Goal: Download file/media

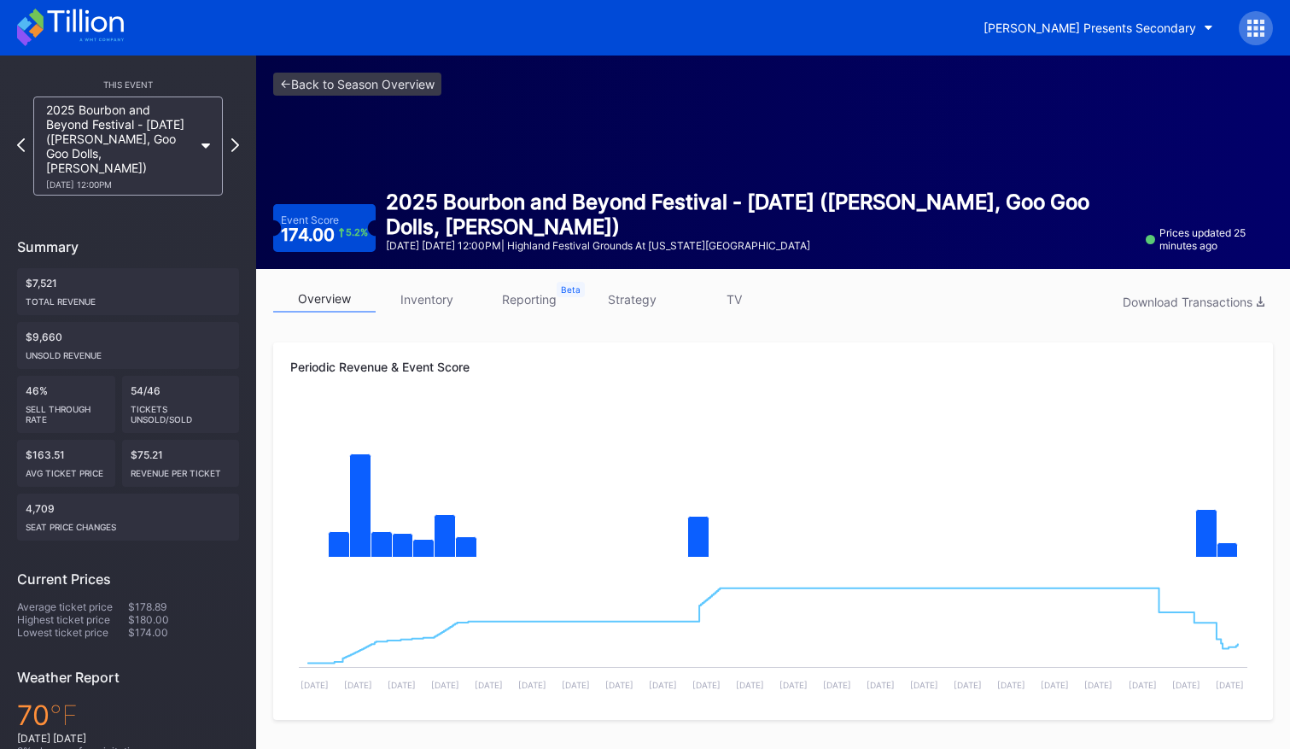
scroll to position [1, 0]
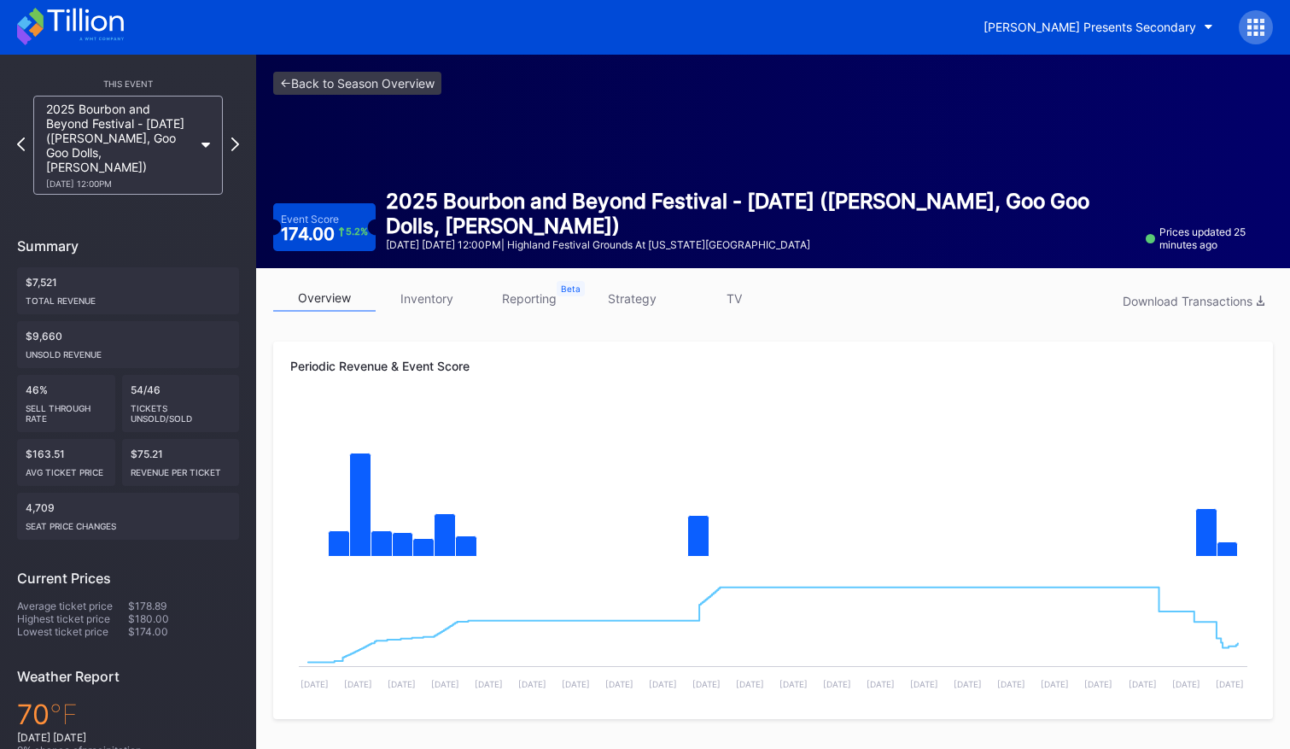
click at [205, 143] on icon at bounding box center [205, 145] width 9 height 5
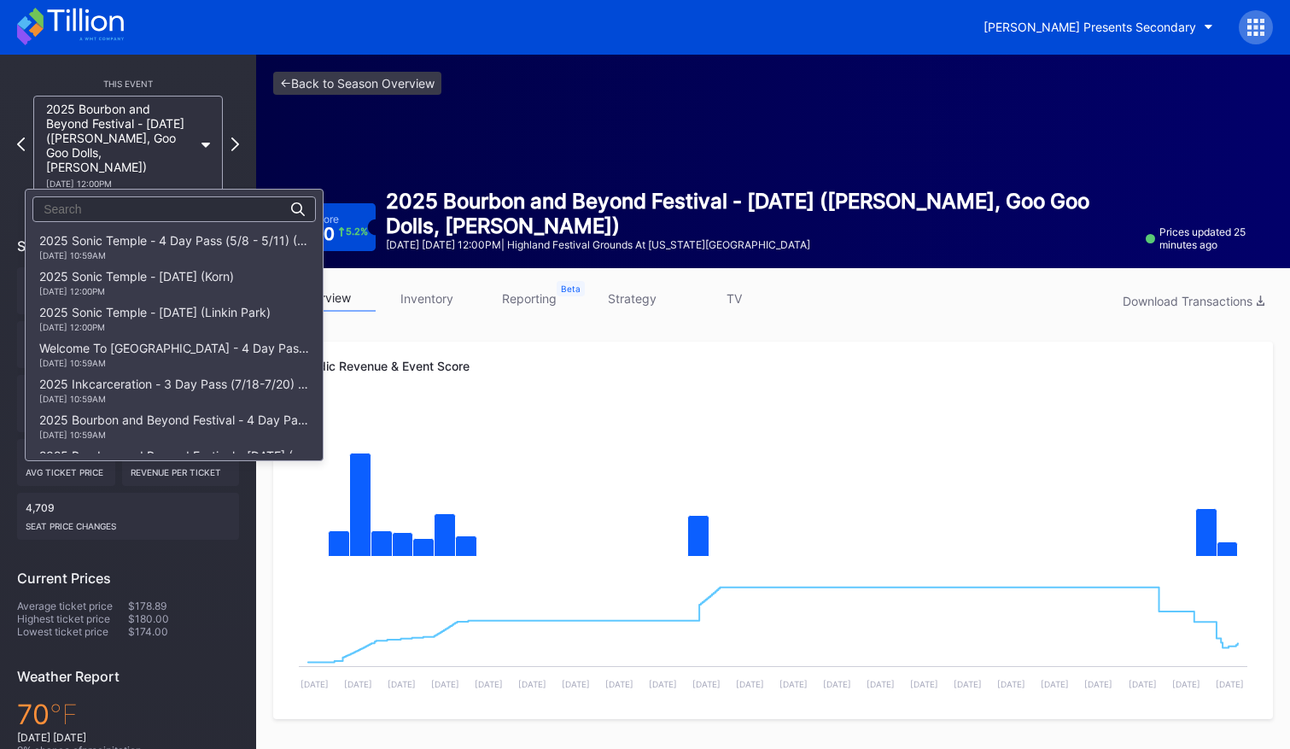
scroll to position [323, 0]
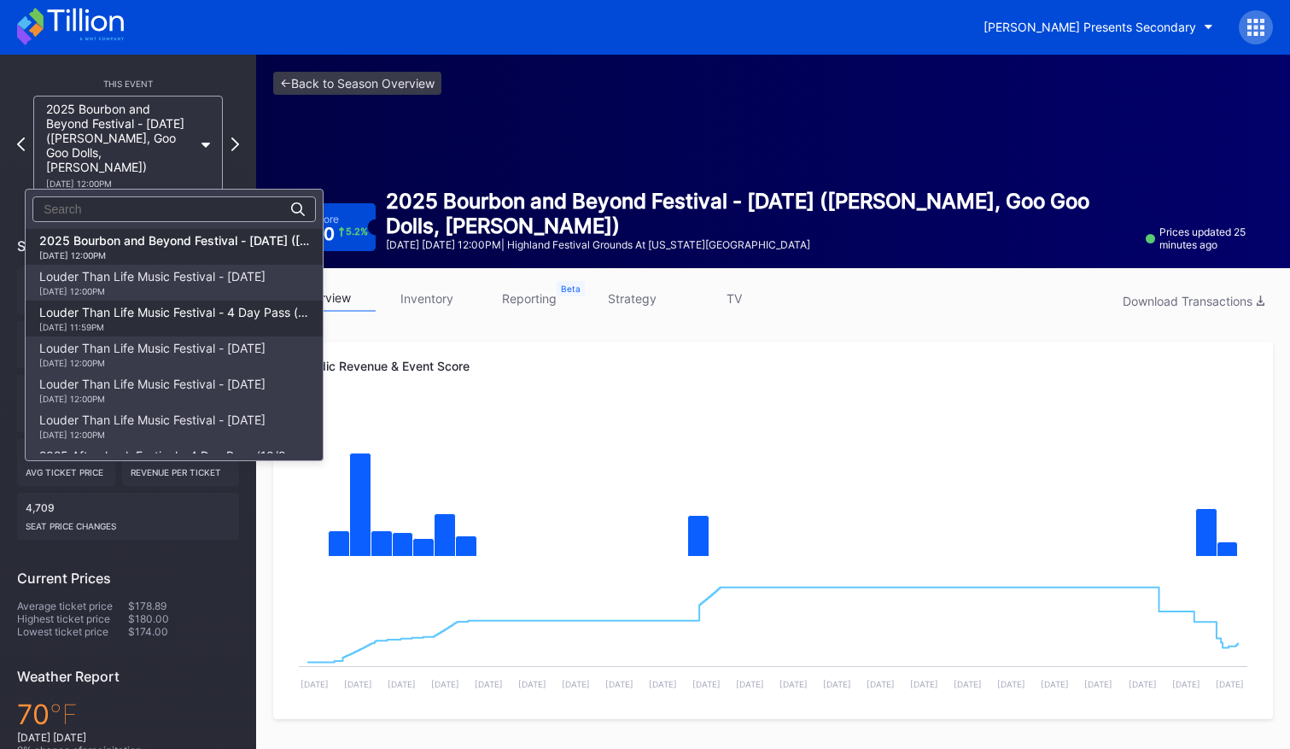
click at [190, 312] on div "Louder Than Life Music Festival - 4 Day Pass (9/18 - 9/21) [DATE] 11:59PM" at bounding box center [174, 318] width 270 height 27
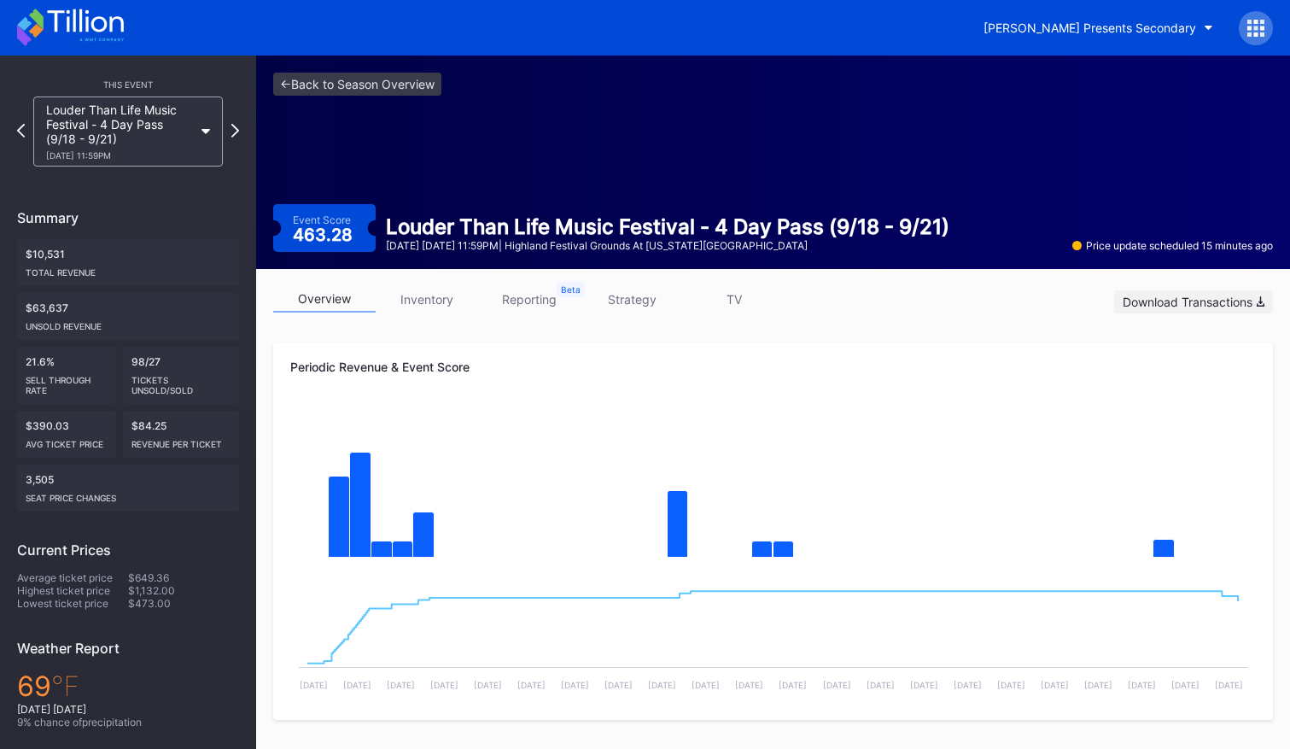
scroll to position [3, 0]
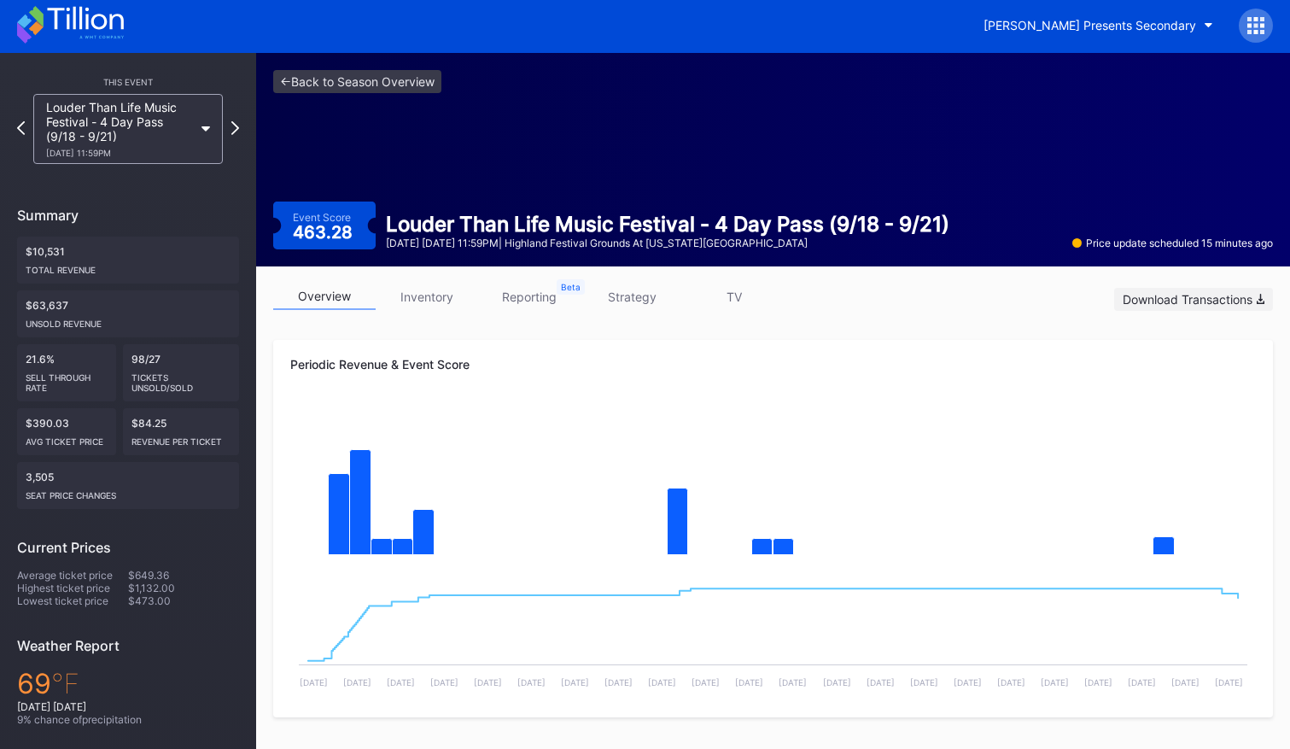
click at [1151, 301] on div "Download Transactions" at bounding box center [1194, 299] width 142 height 15
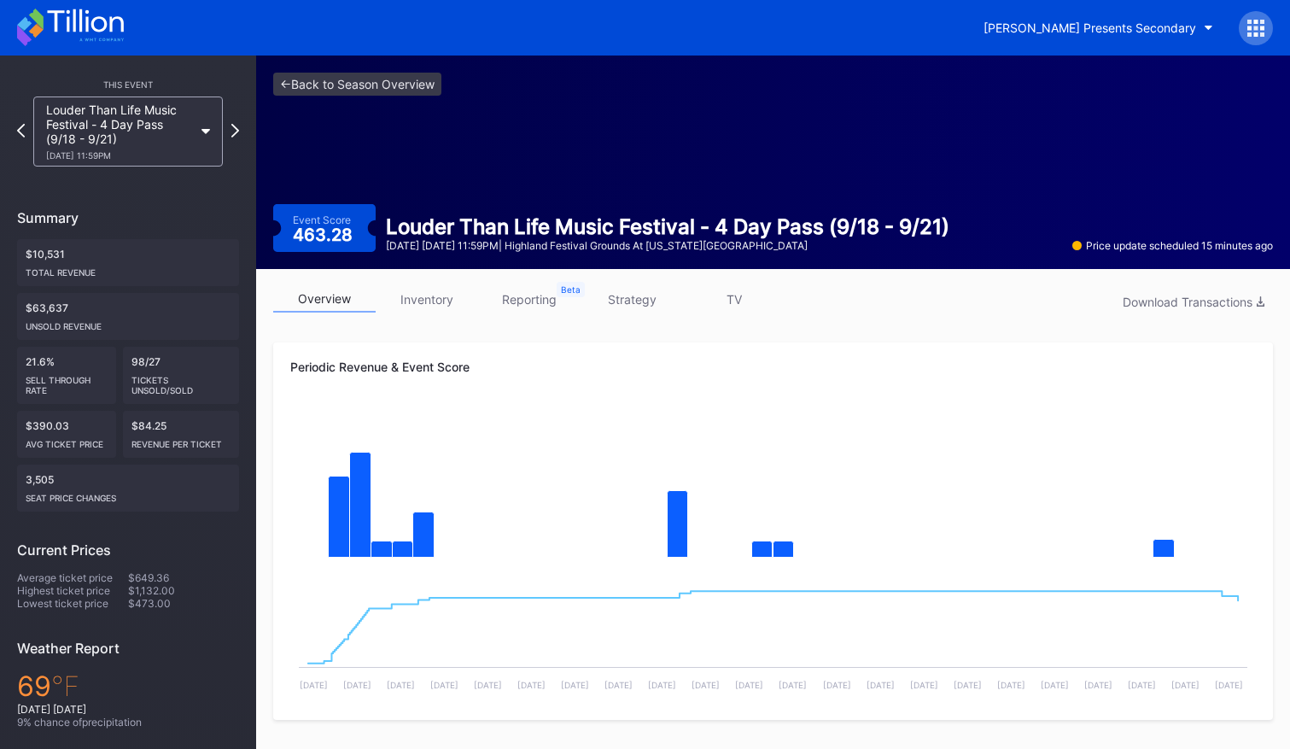
click at [204, 131] on icon at bounding box center [205, 131] width 9 height 5
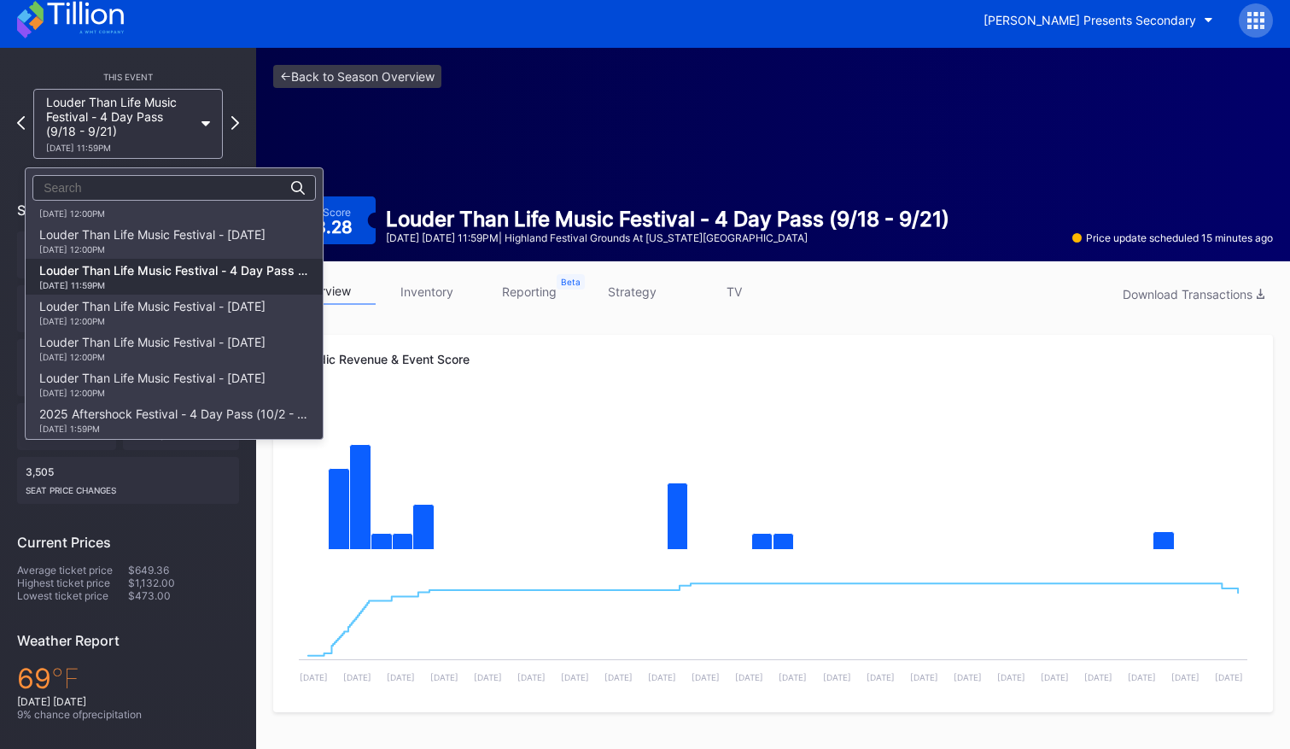
scroll to position [341, 0]
click at [209, 250] on div "[DATE] 12:00PM" at bounding box center [152, 252] width 226 height 10
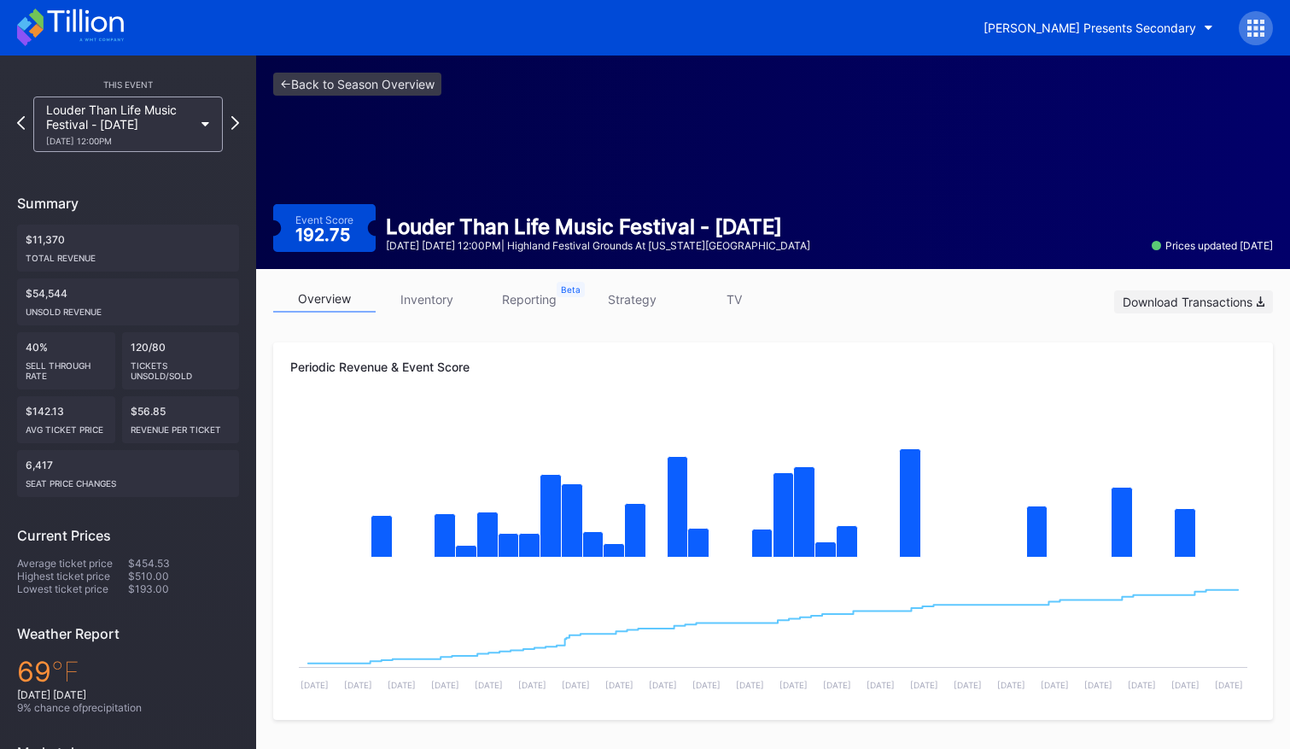
click at [1151, 306] on div "Download Transactions" at bounding box center [1194, 302] width 142 height 15
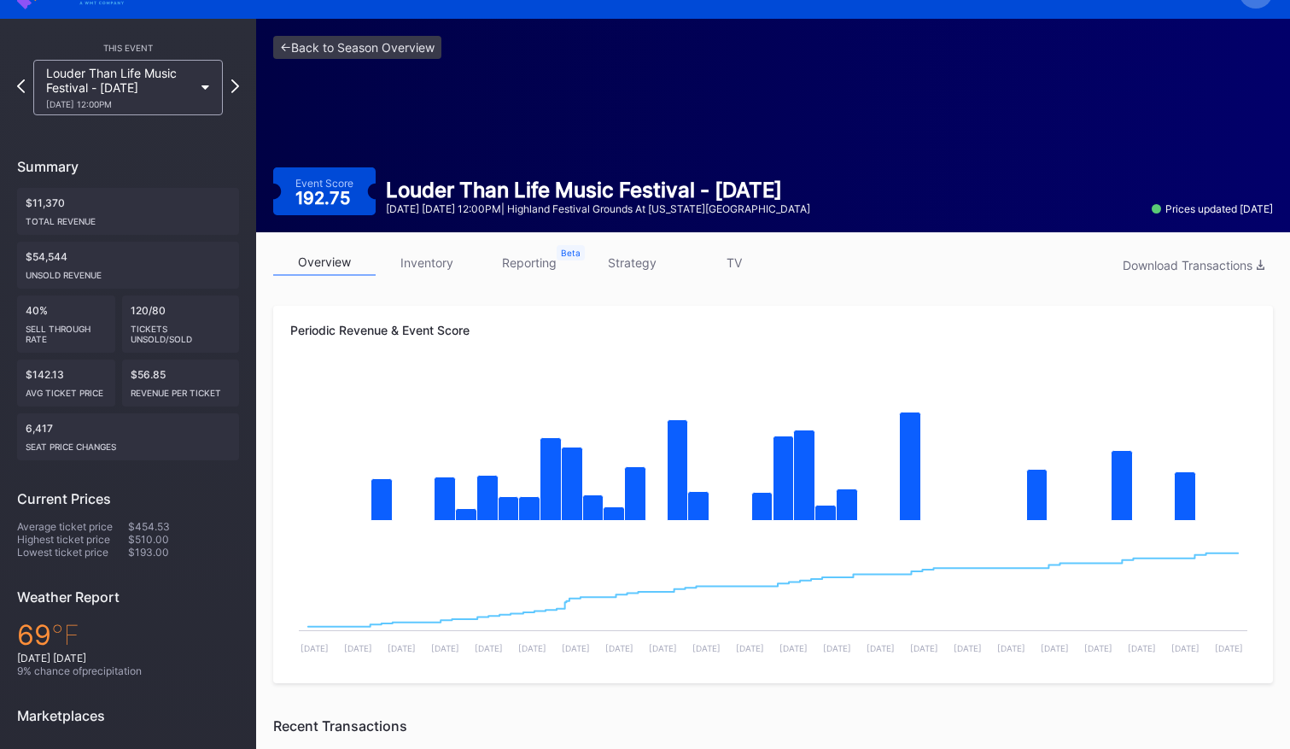
click at [205, 88] on icon at bounding box center [205, 87] width 9 height 5
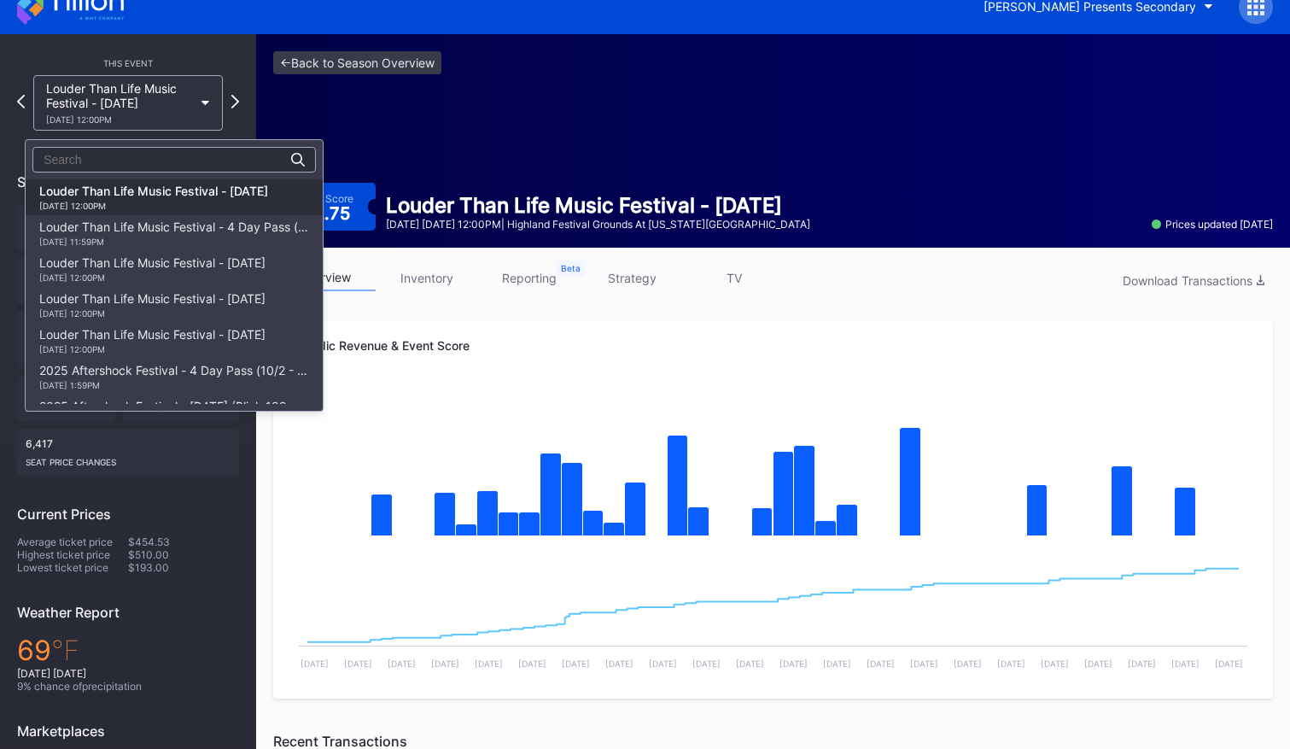
scroll to position [20, 0]
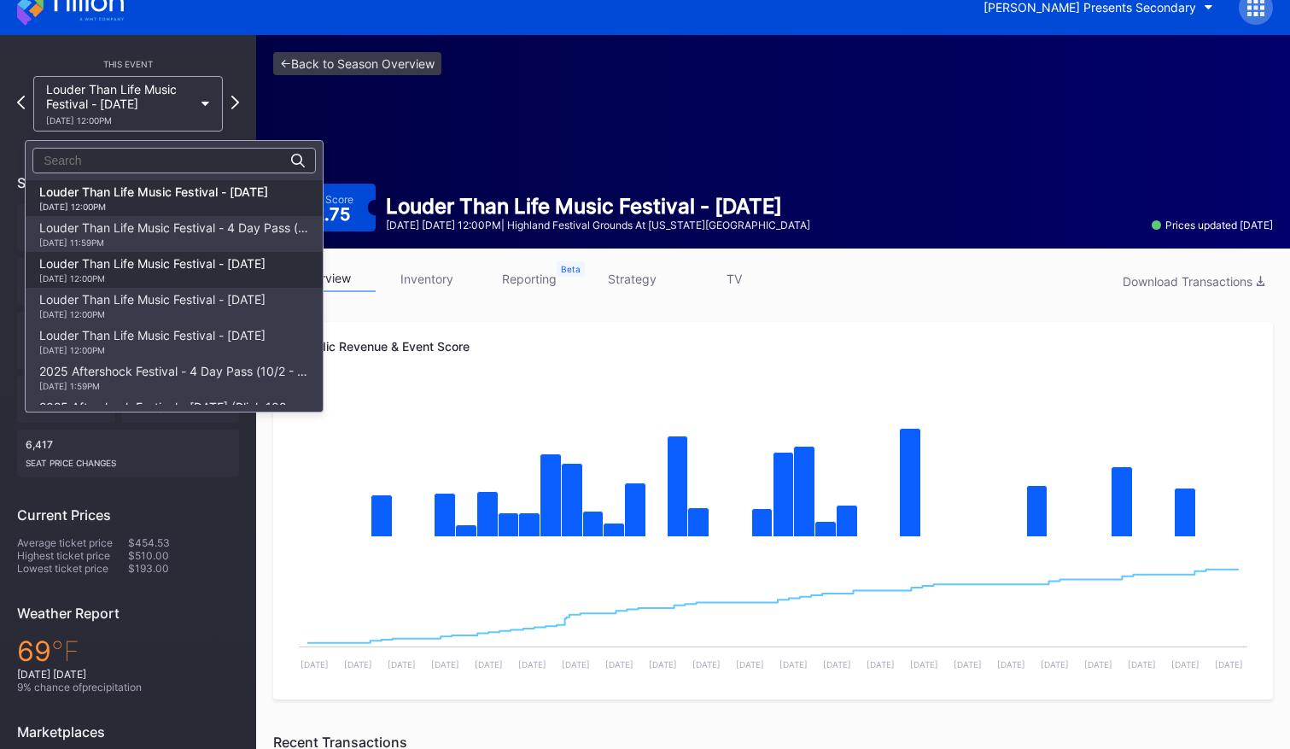
click at [229, 260] on div "Louder Than Life Music Festival - [DATE] [DATE] 12:00PM" at bounding box center [152, 269] width 226 height 27
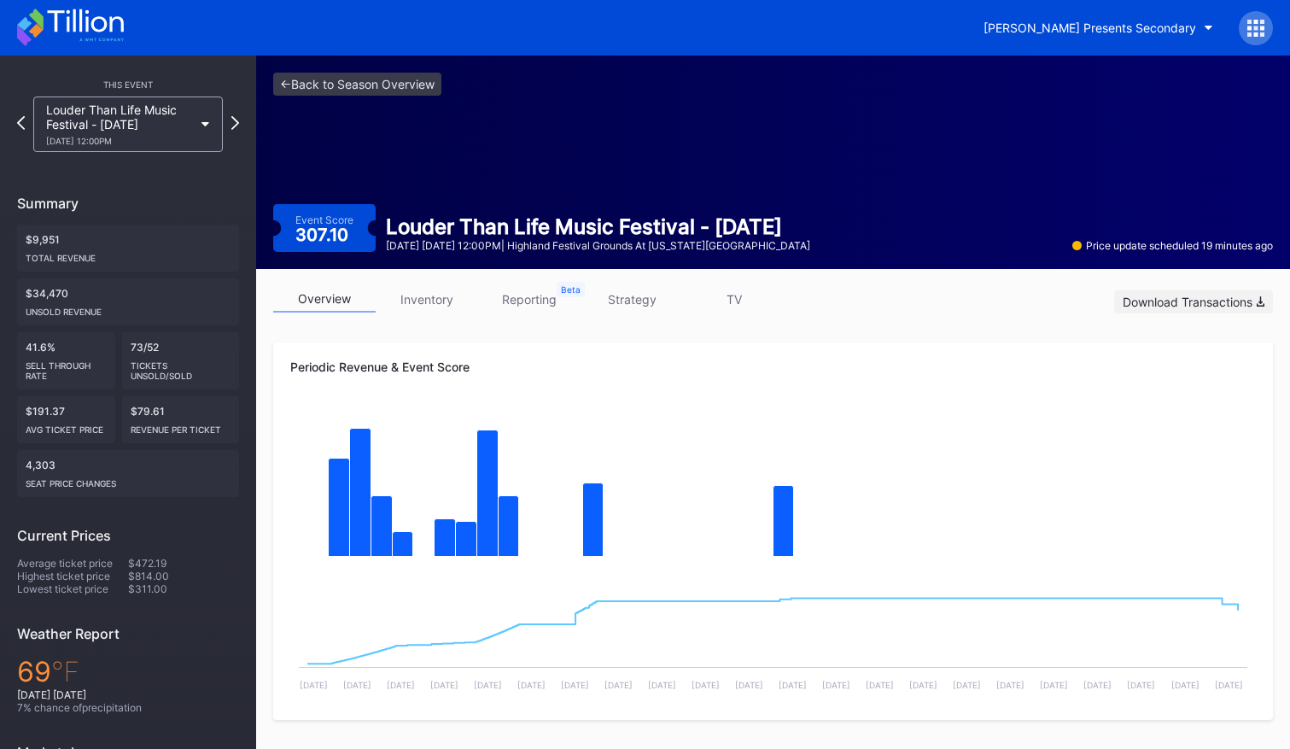
click at [1167, 300] on div "Download Transactions" at bounding box center [1194, 302] width 142 height 15
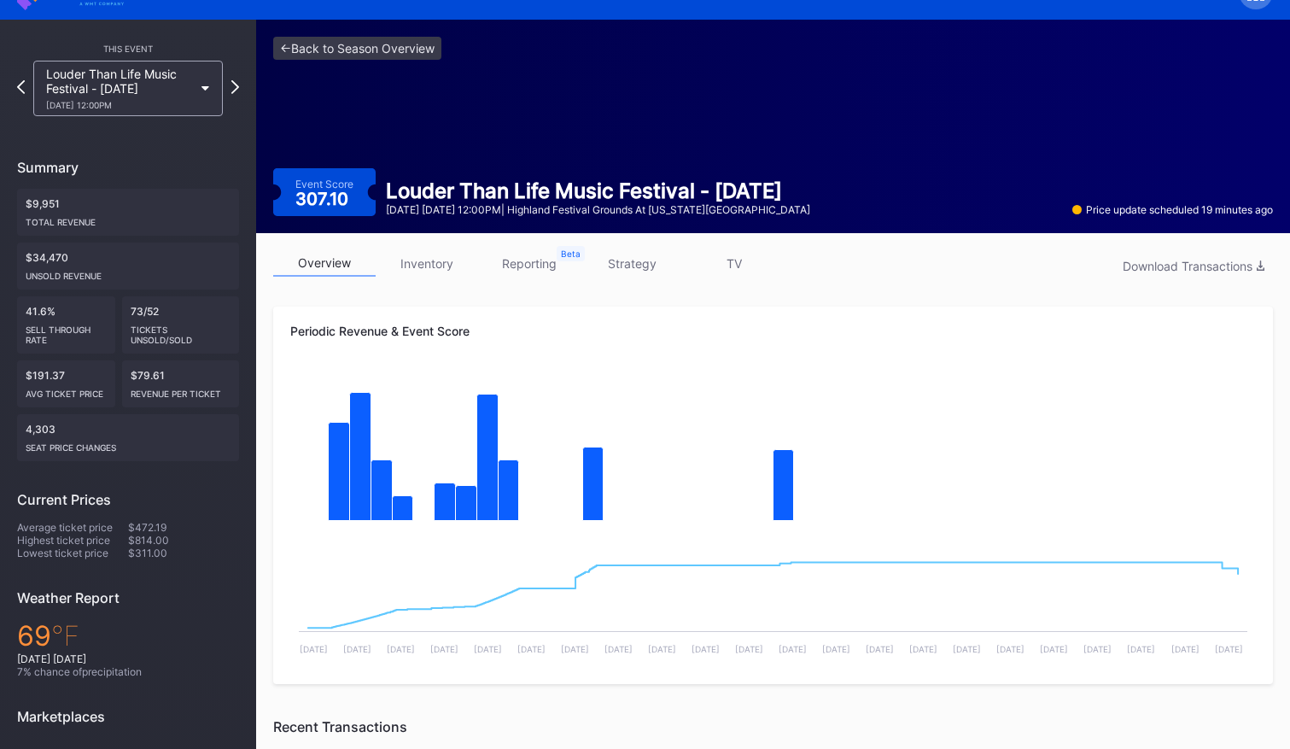
scroll to position [45, 0]
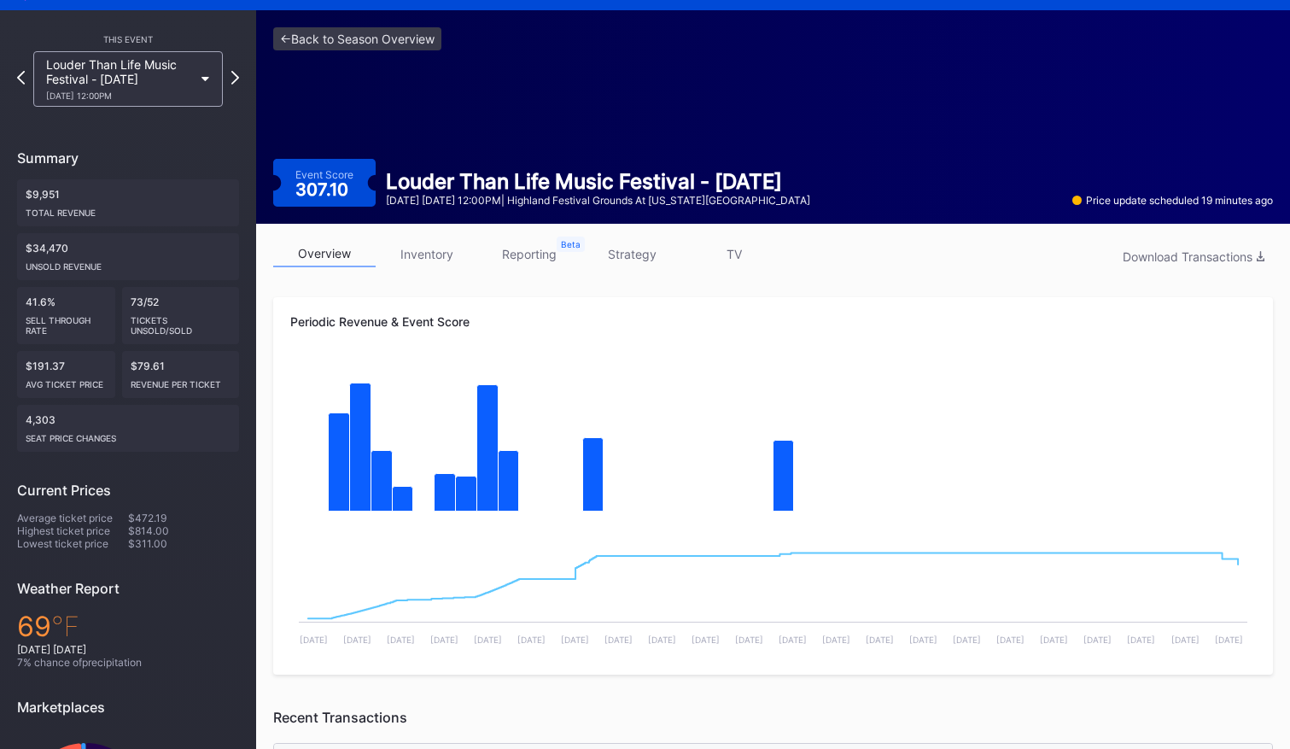
click at [209, 78] on icon at bounding box center [205, 79] width 9 height 5
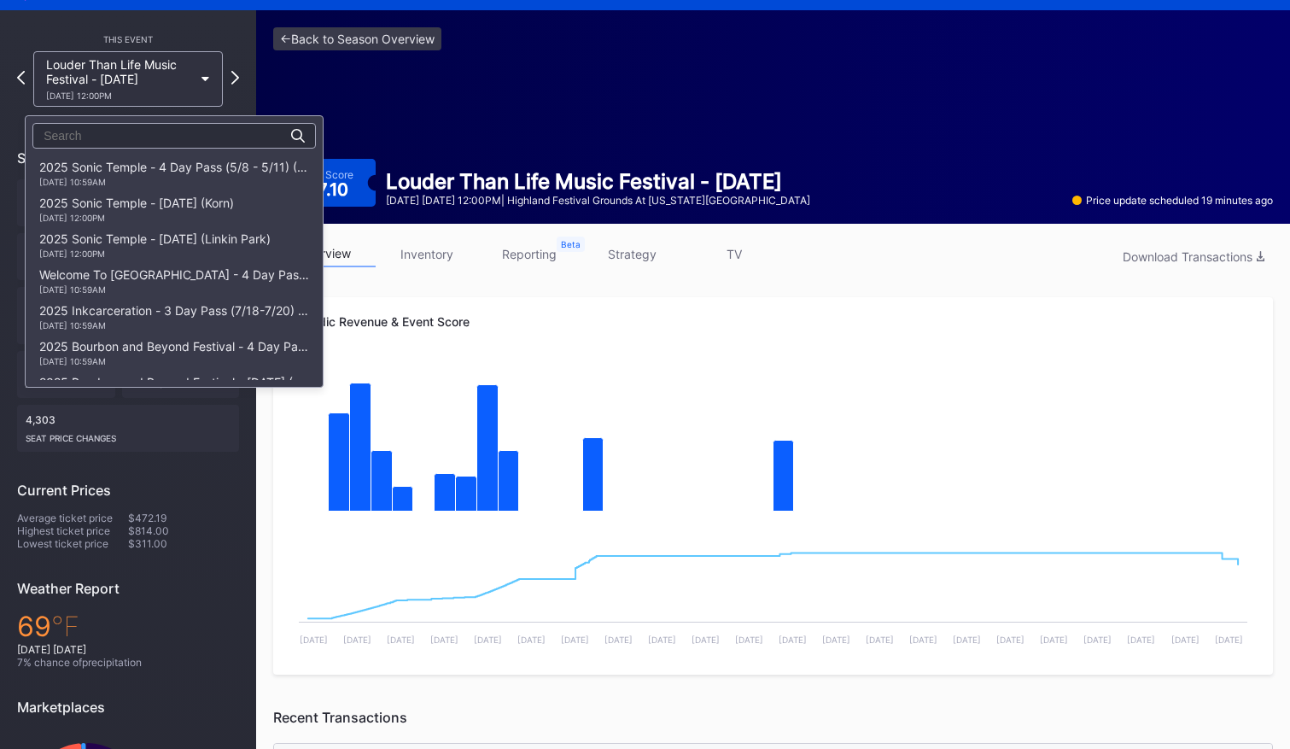
scroll to position [430, 0]
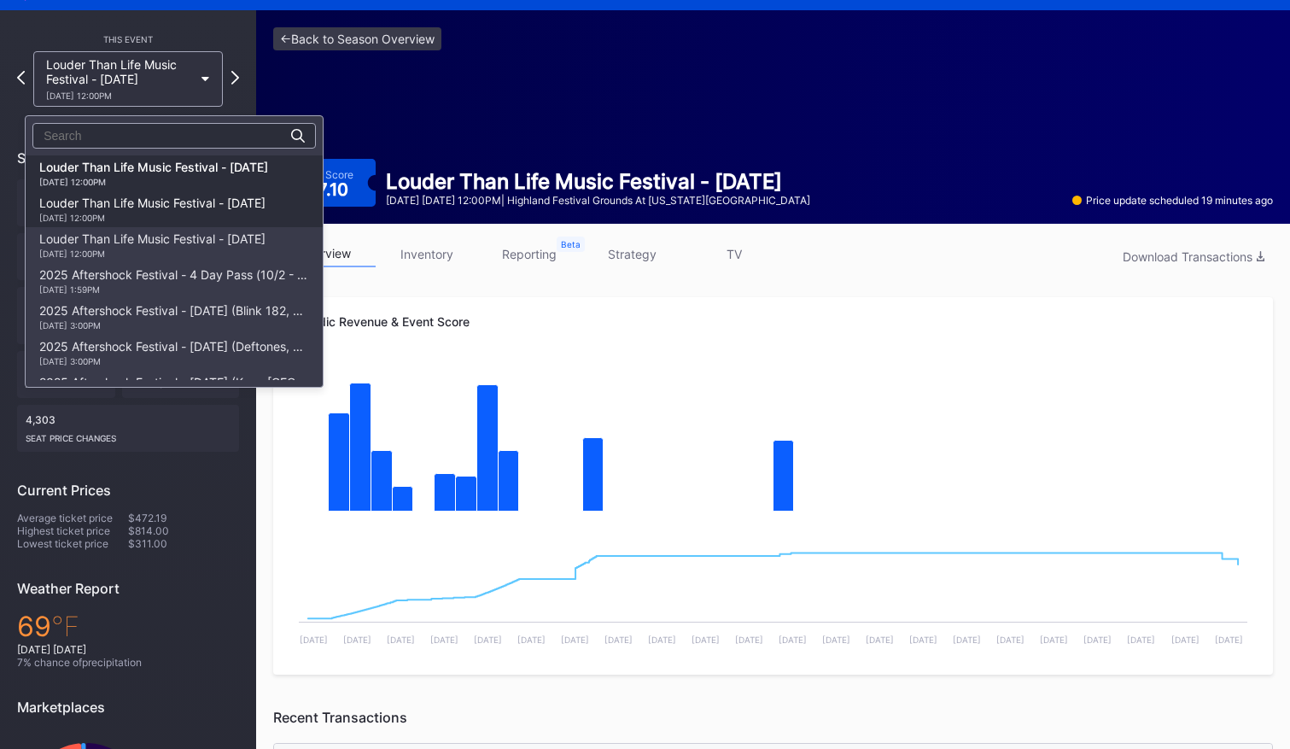
click at [204, 207] on div "Louder Than Life Music Festival - [DATE] [DATE] 12:00PM" at bounding box center [152, 209] width 226 height 27
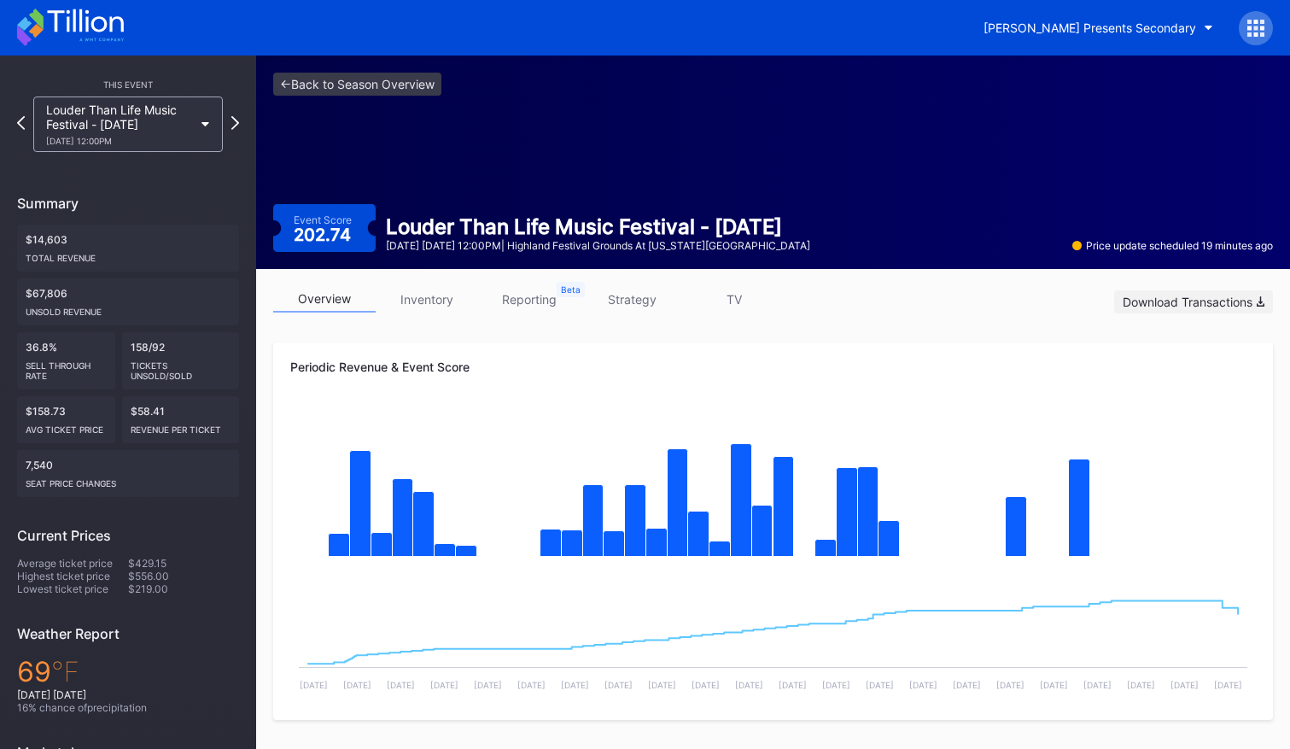
click at [1206, 305] on div "Download Transactions" at bounding box center [1194, 302] width 142 height 15
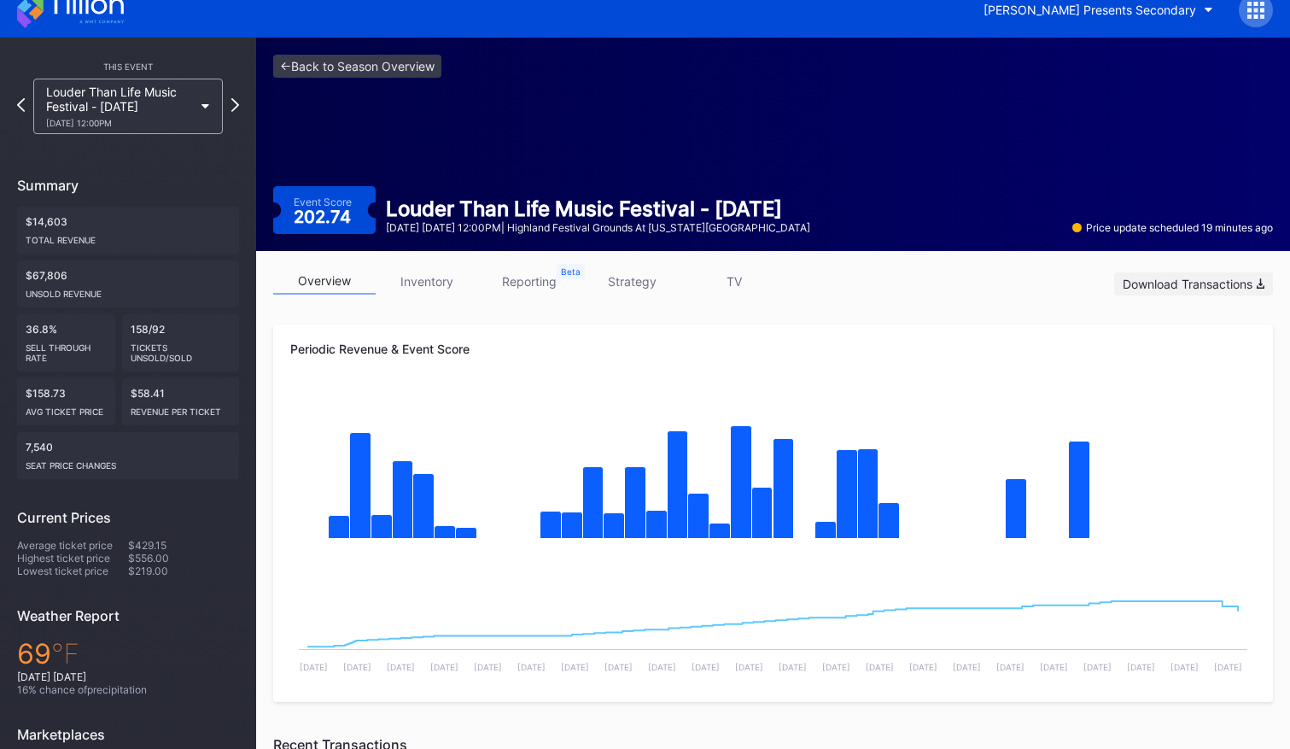
scroll to position [31, 0]
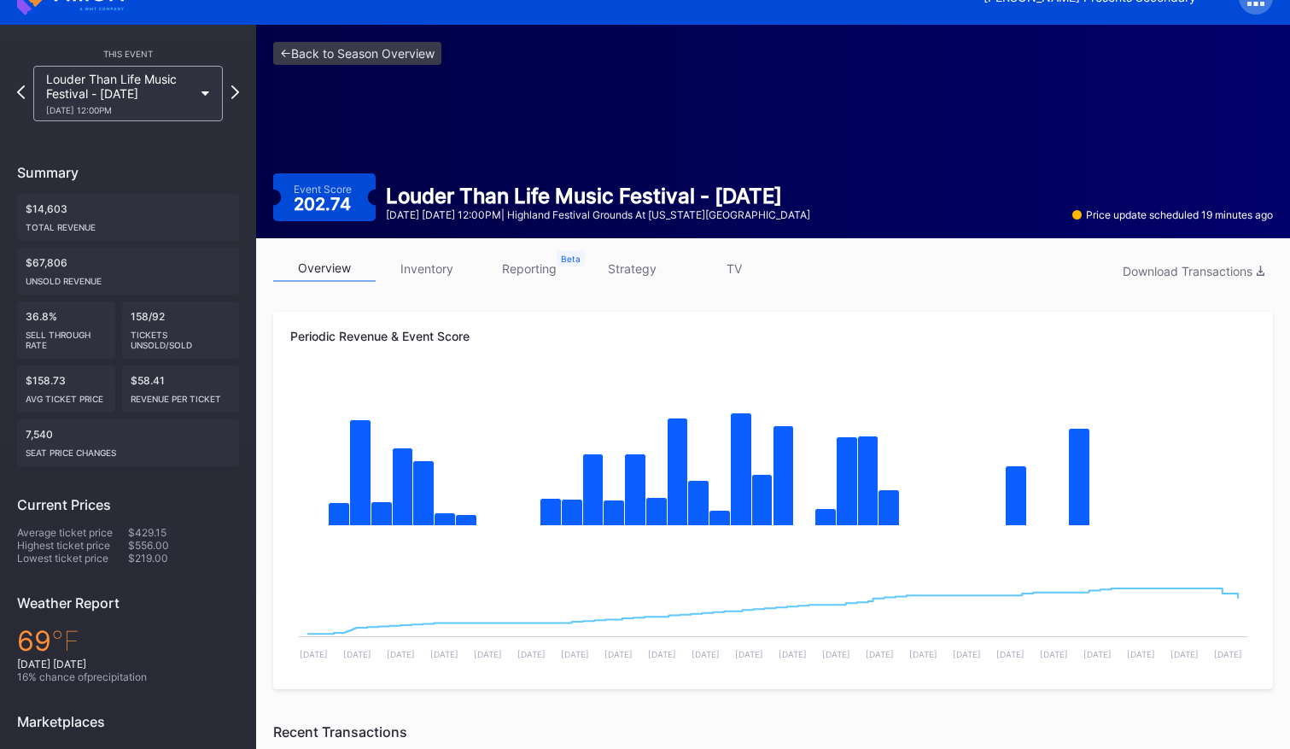
click at [204, 100] on div "Louder Than Life Music Festival - [DATE] [DATE] 12:00PM" at bounding box center [128, 93] width 190 height 55
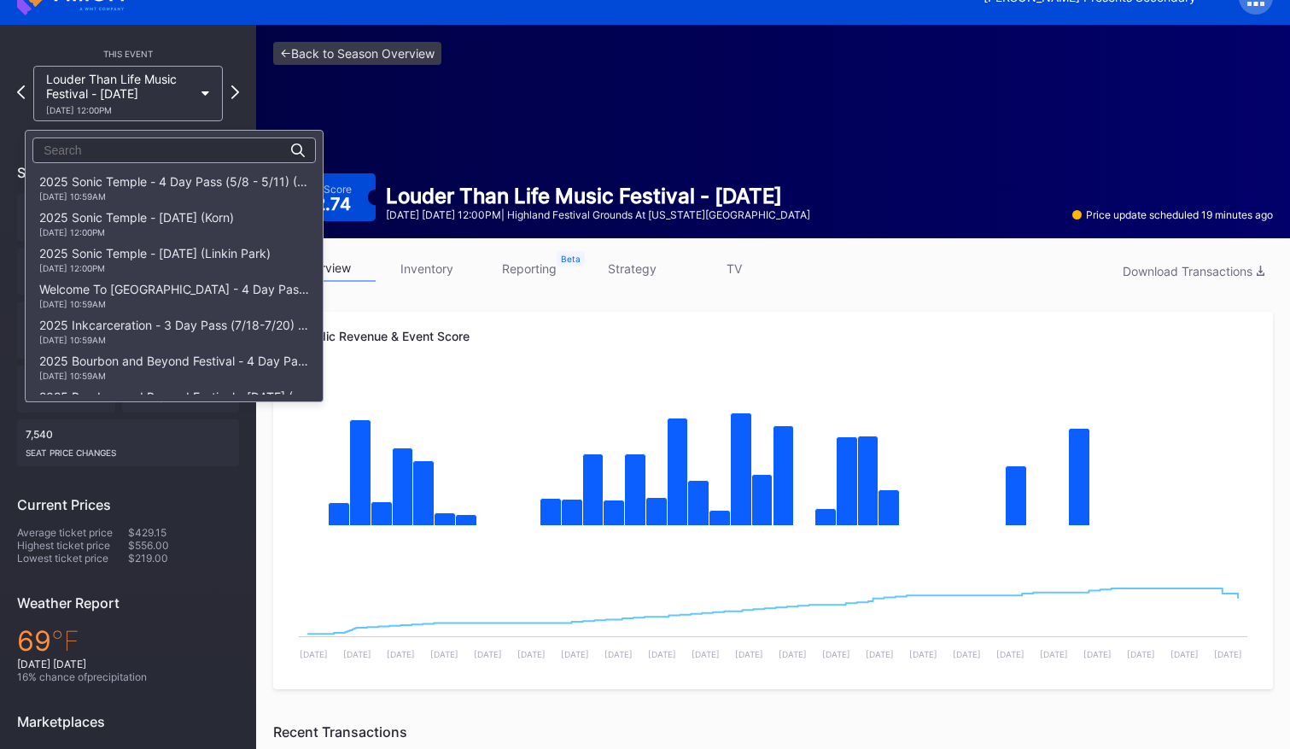
scroll to position [466, 0]
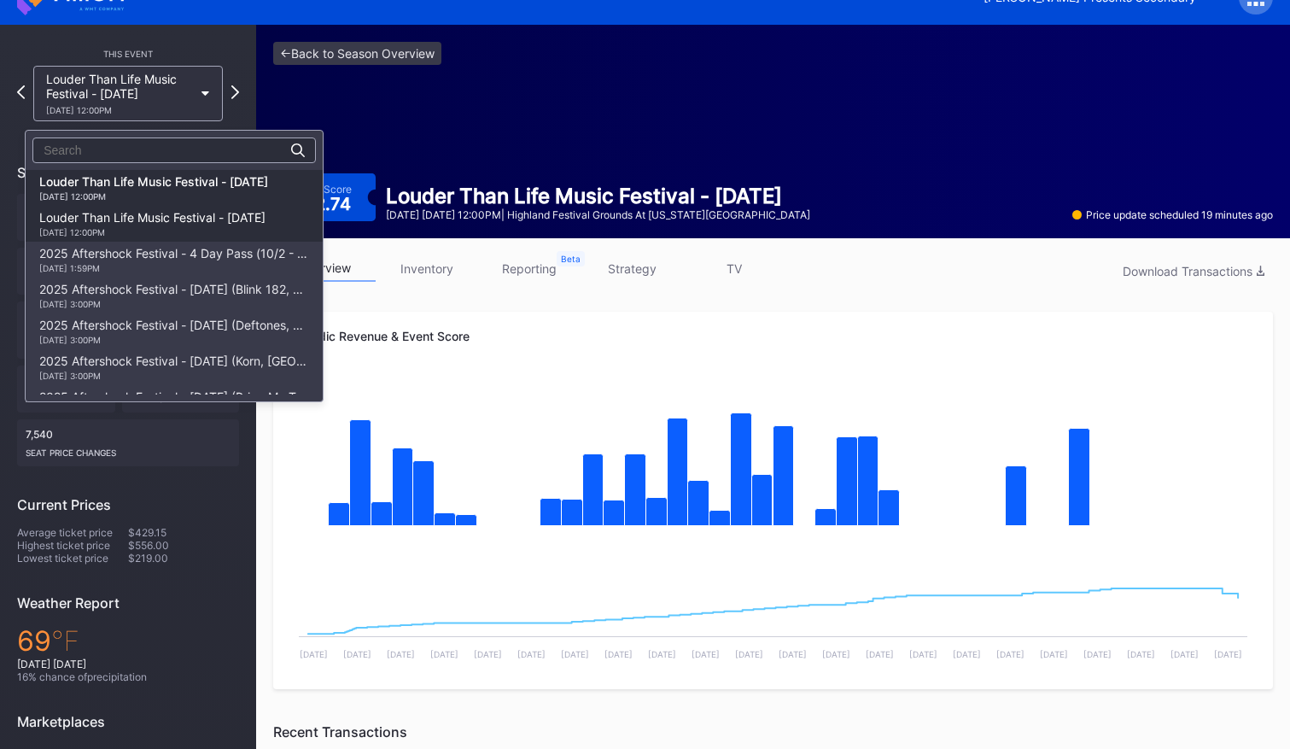
click at [212, 224] on div "Louder Than Life Music Festival - [DATE] [DATE] 12:00PM" at bounding box center [152, 223] width 226 height 27
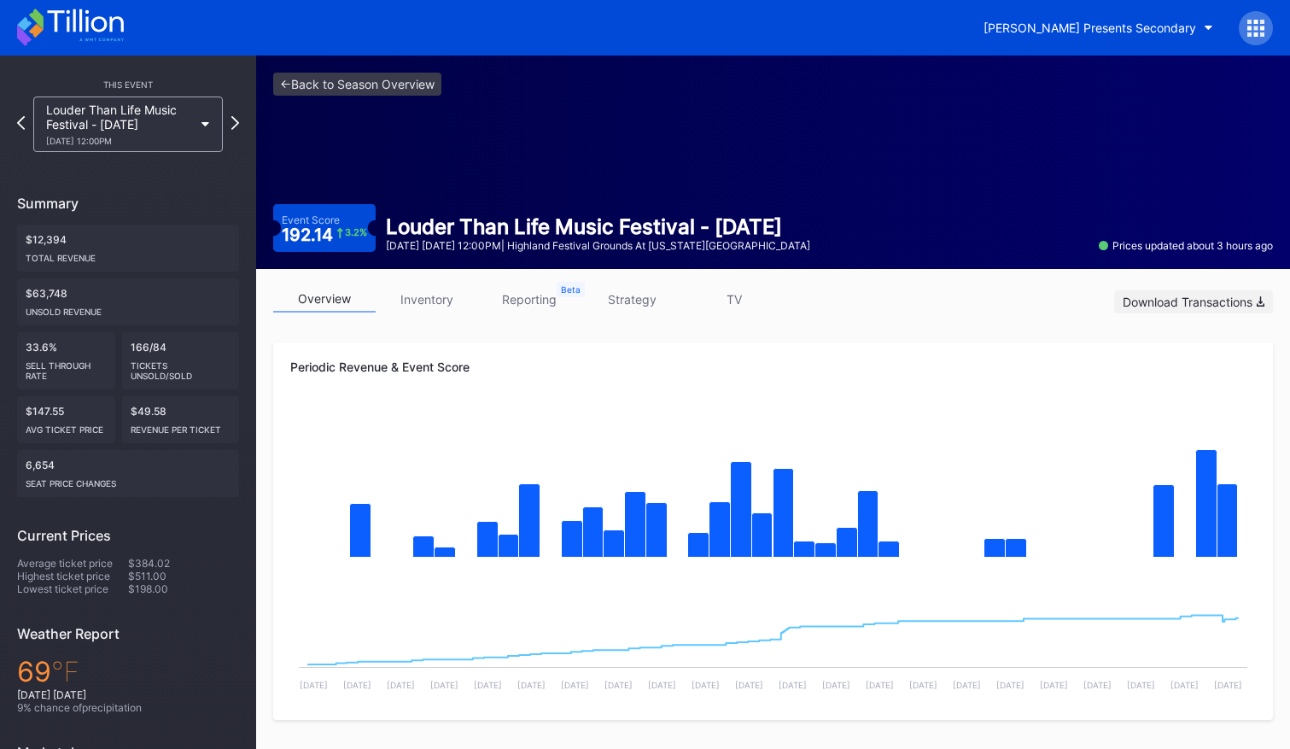
click at [1231, 298] on div "Download Transactions" at bounding box center [1194, 302] width 142 height 15
